Goal: Navigation & Orientation: Understand site structure

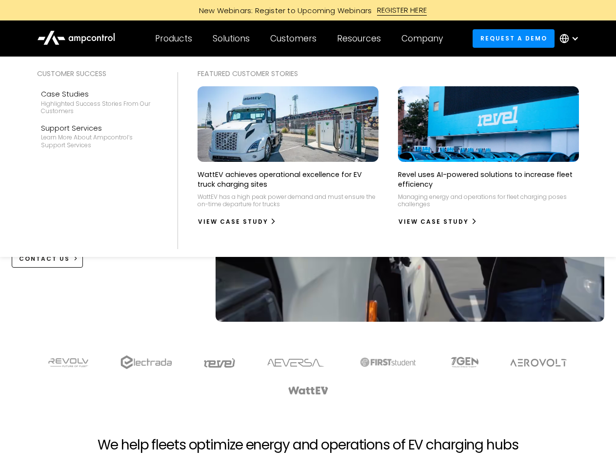
click at [300, 39] on div "Customers" at bounding box center [293, 38] width 46 height 11
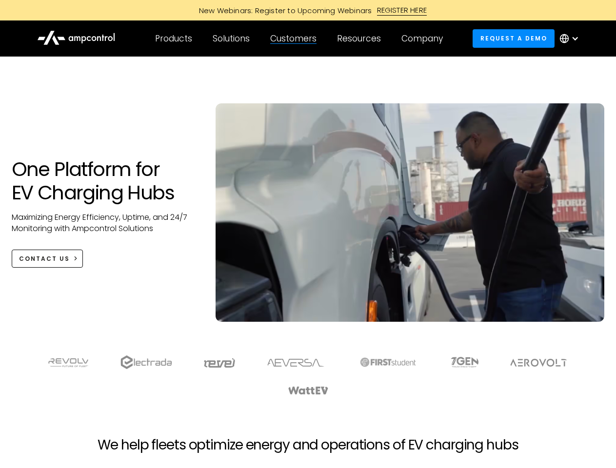
click at [173, 39] on div "Products" at bounding box center [173, 38] width 37 height 11
click at [232, 39] on div "Solutions" at bounding box center [231, 38] width 37 height 11
click at [295, 39] on div "Customers" at bounding box center [293, 38] width 46 height 11
click at [361, 39] on div "Resources" at bounding box center [359, 38] width 44 height 11
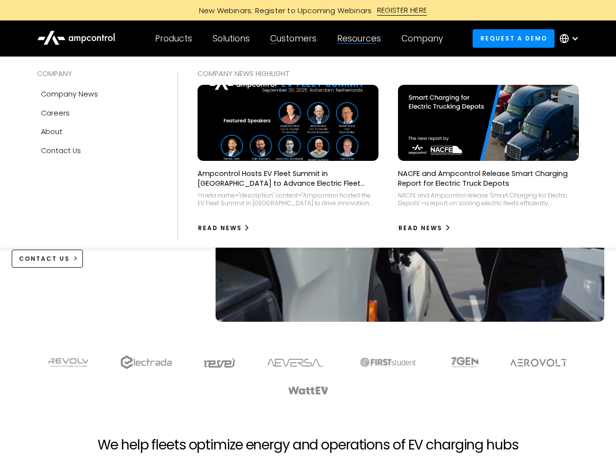
click at [425, 39] on div "Company" at bounding box center [421, 38] width 41 height 11
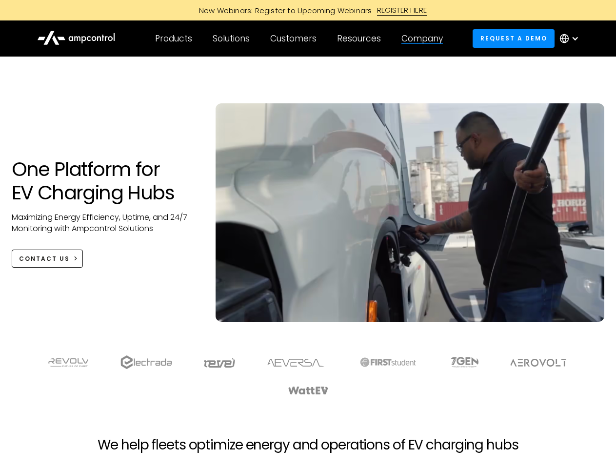
click at [571, 39] on div at bounding box center [575, 39] width 8 height 8
